Goal: Obtain resource: Download file/media

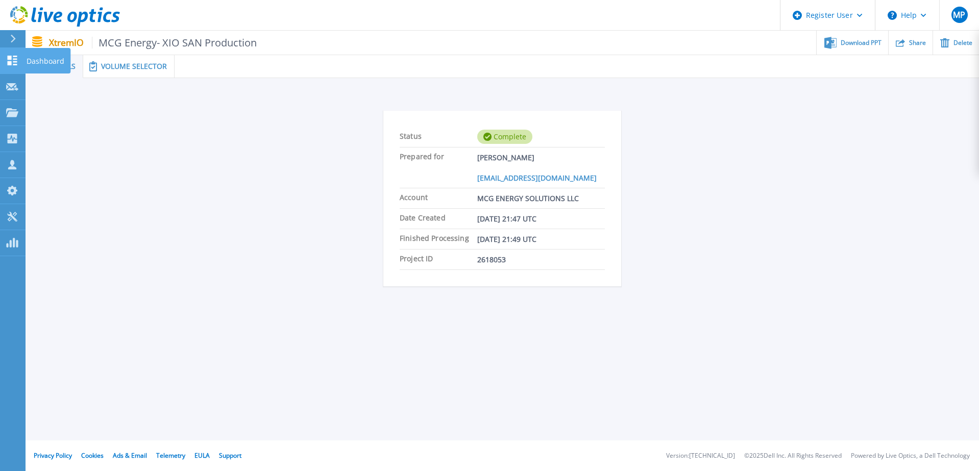
click at [35, 64] on p "Dashboard" at bounding box center [46, 61] width 38 height 27
click at [144, 64] on span "Volume Selector" at bounding box center [134, 66] width 66 height 7
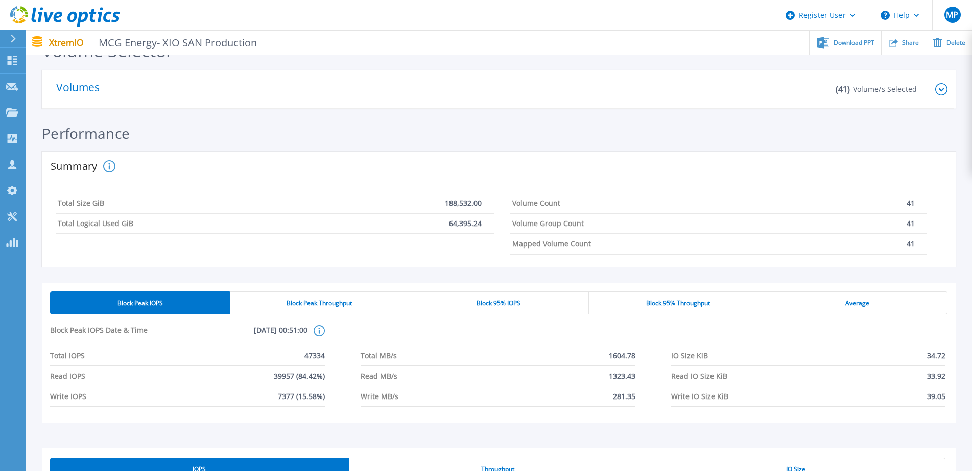
scroll to position [51, 0]
click at [465, 302] on div "Block 95% IOPS" at bounding box center [498, 302] width 179 height 23
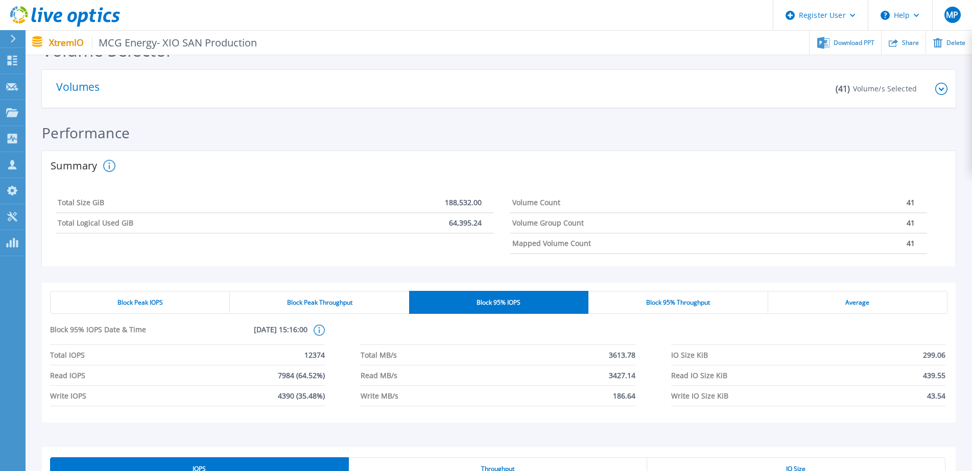
click at [699, 301] on span "Block 95% Throughput" at bounding box center [678, 303] width 64 height 8
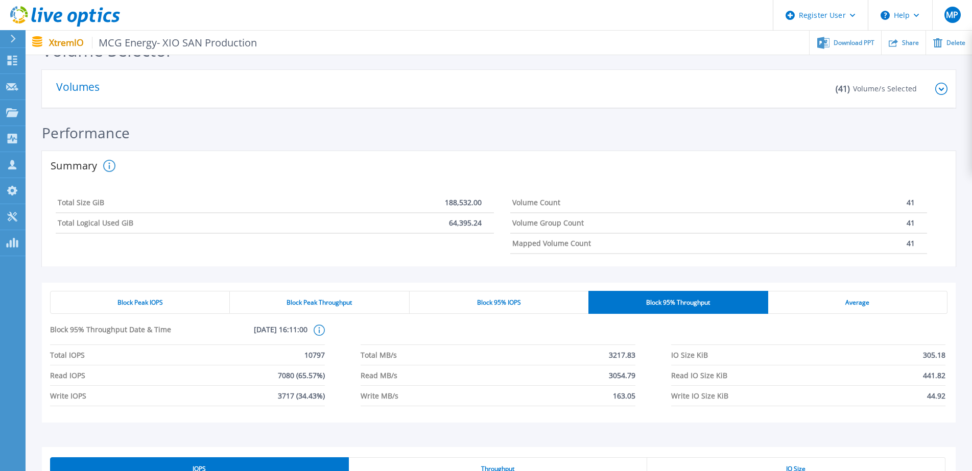
click at [824, 300] on div "Average" at bounding box center [857, 302] width 179 height 23
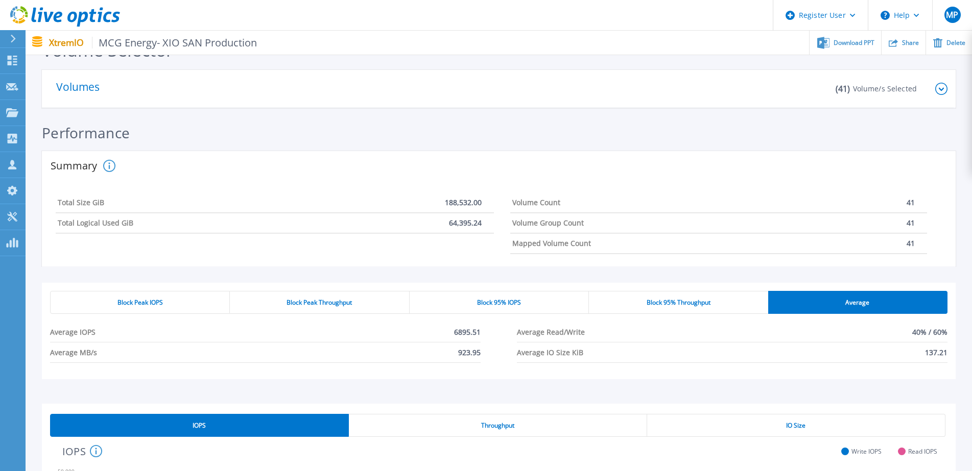
click at [533, 299] on div "Block 95% IOPS" at bounding box center [498, 302] width 179 height 23
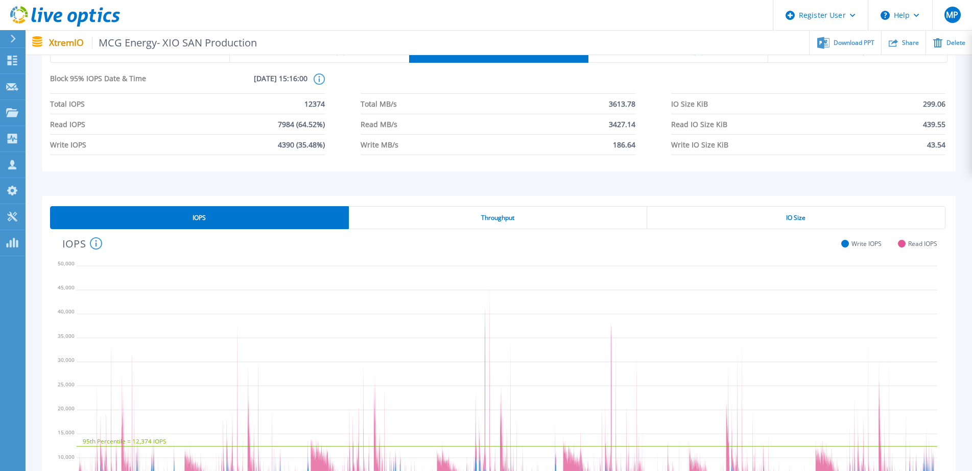
scroll to position [309, 0]
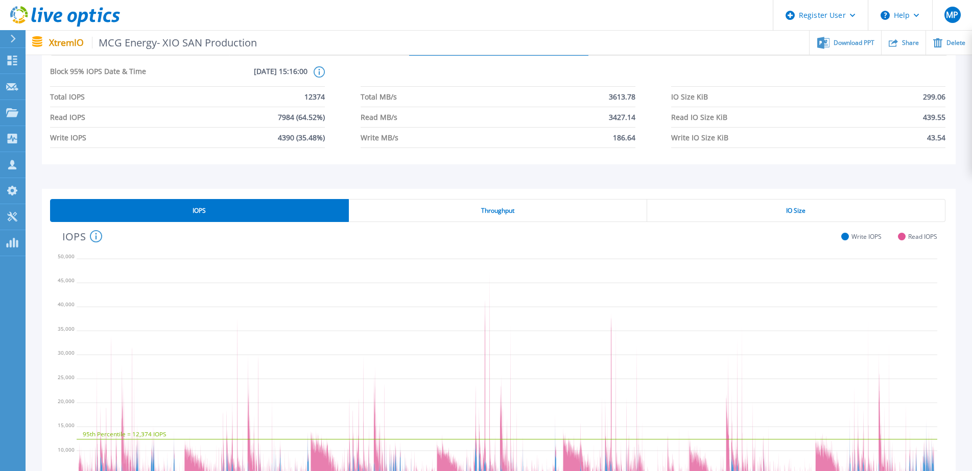
click at [511, 215] on div "Throughput" at bounding box center [498, 210] width 298 height 23
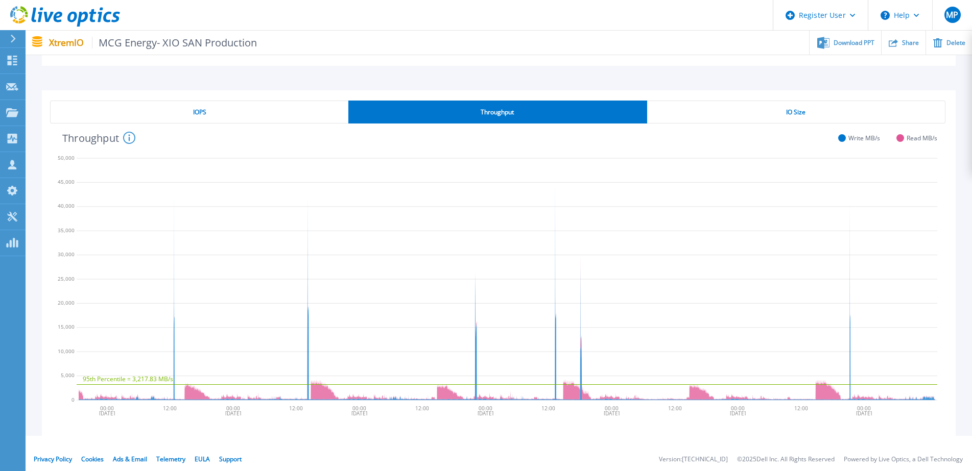
scroll to position [411, 0]
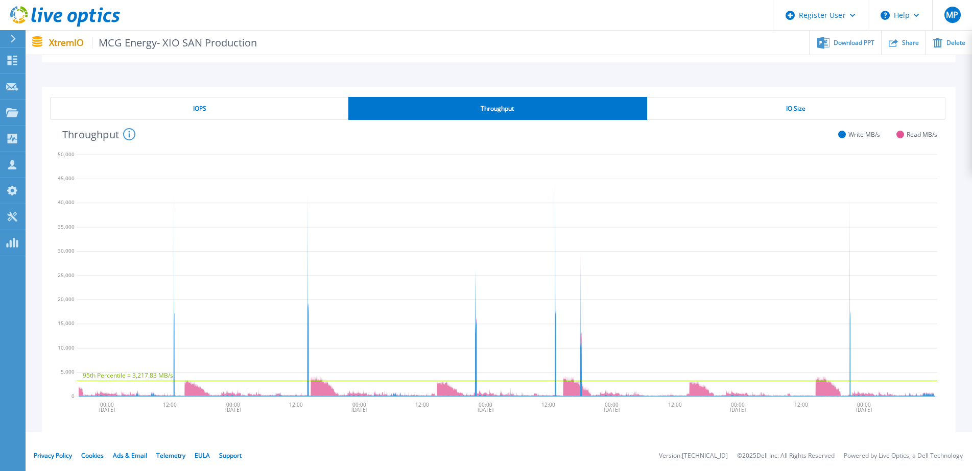
click at [806, 108] on div "IO Size" at bounding box center [796, 108] width 298 height 23
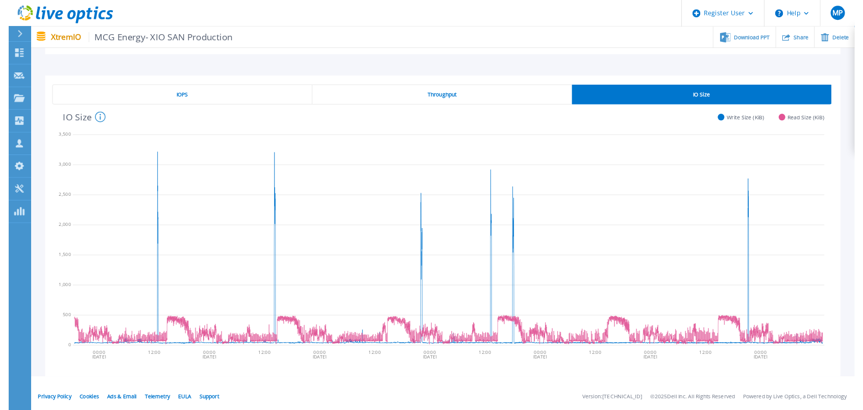
scroll to position [0, 0]
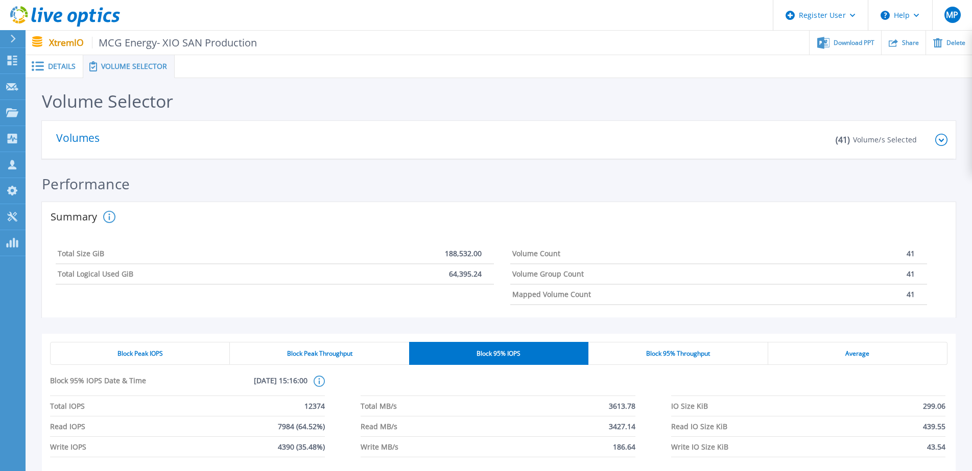
click at [284, 180] on div "Performance" at bounding box center [498, 189] width 913 height 27
click at [829, 50] on div "Download PPT" at bounding box center [844, 43] width 71 height 24
